Goal: Check status

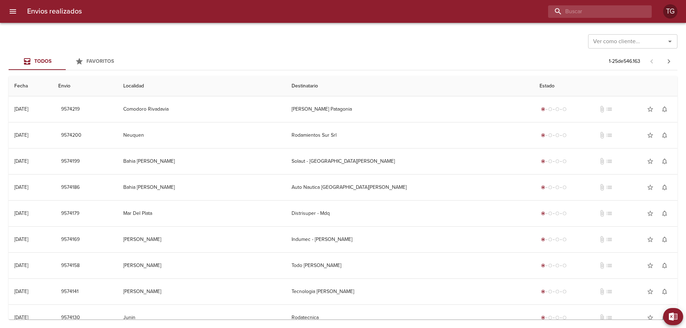
click at [600, 12] on input "buscar" at bounding box center [593, 11] width 91 height 13
paste input "9498033"
type input "9498033"
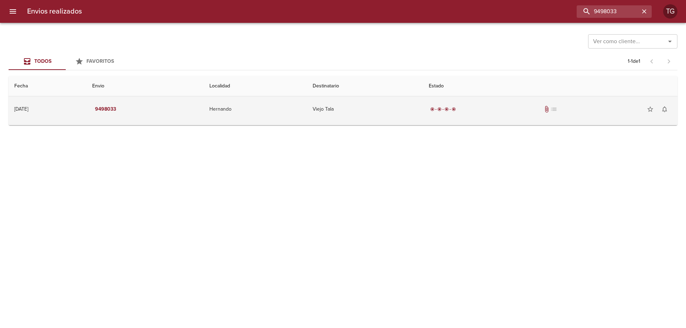
click at [303, 106] on td "Hernando" at bounding box center [255, 109] width 103 height 26
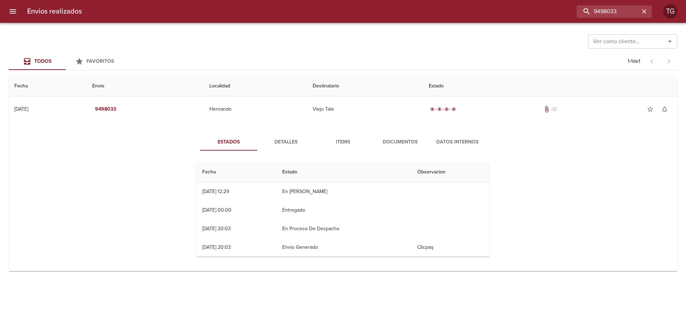
click at [391, 142] on span "Documentos" at bounding box center [400, 142] width 49 height 9
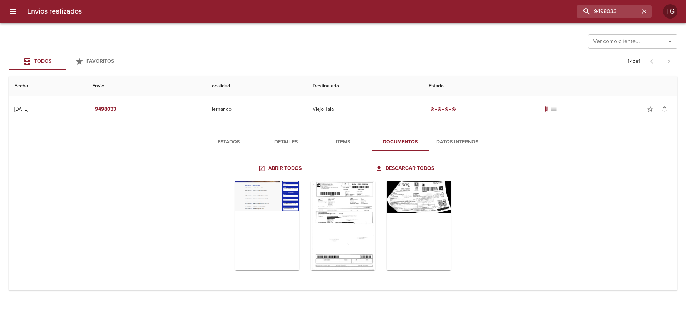
drag, startPoint x: 202, startPoint y: 138, endPoint x: 239, endPoint y: 142, distance: 36.7
click at [207, 138] on button "Estados" at bounding box center [228, 142] width 57 height 17
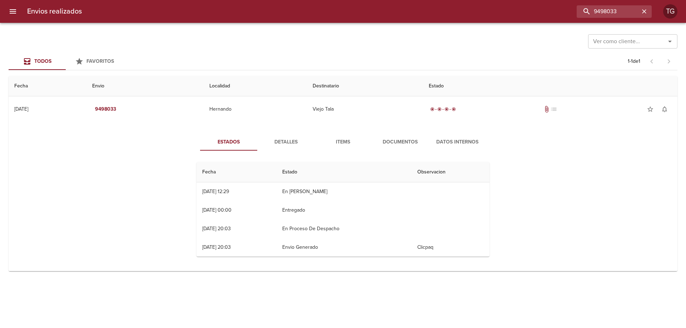
click at [239, 142] on span "Estados" at bounding box center [228, 142] width 49 height 9
click at [274, 214] on td "18/08 [DATE] 00:00" at bounding box center [237, 210] width 80 height 19
